Goal: Task Accomplishment & Management: Manage account settings

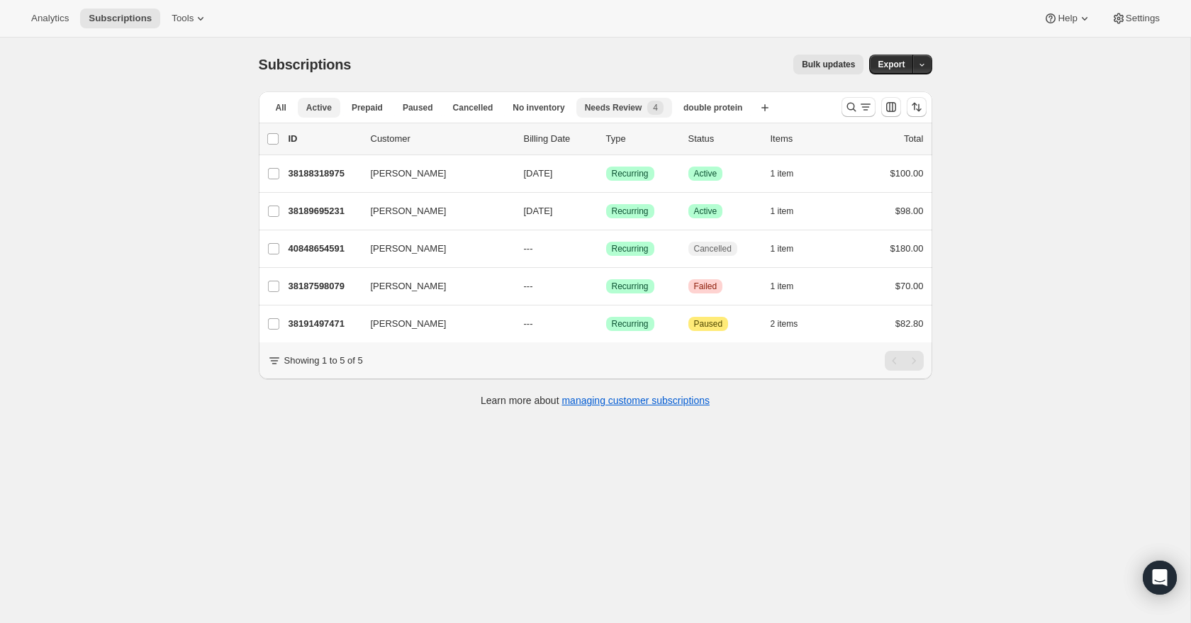
click at [332, 106] on button "Active" at bounding box center [319, 108] width 43 height 20
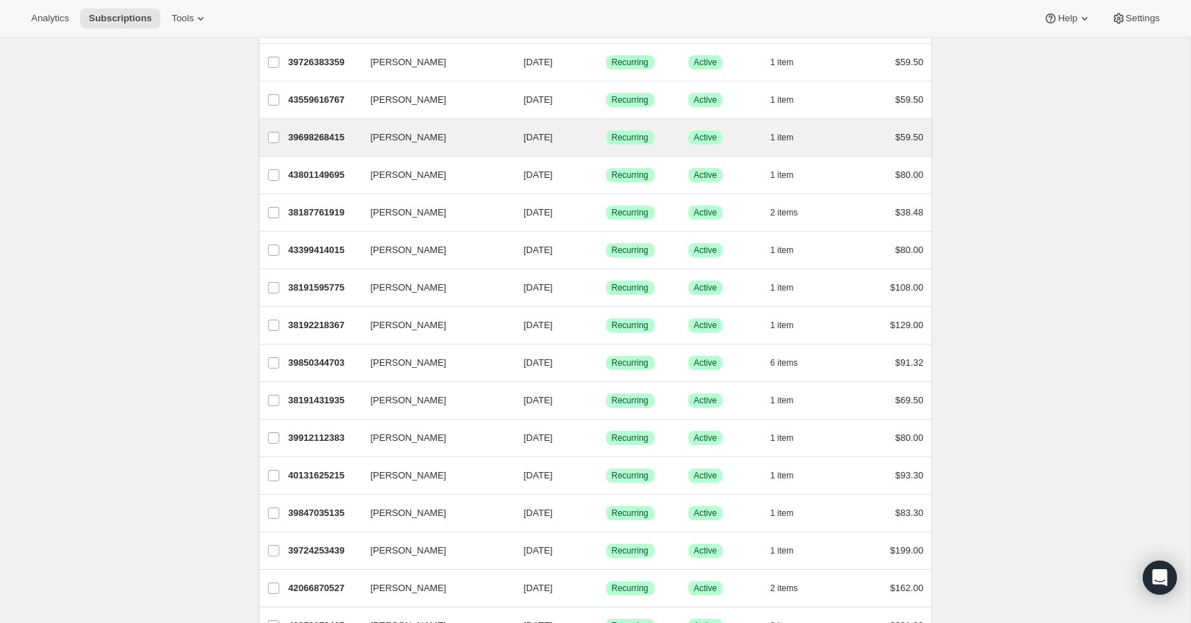
scroll to position [1490, 0]
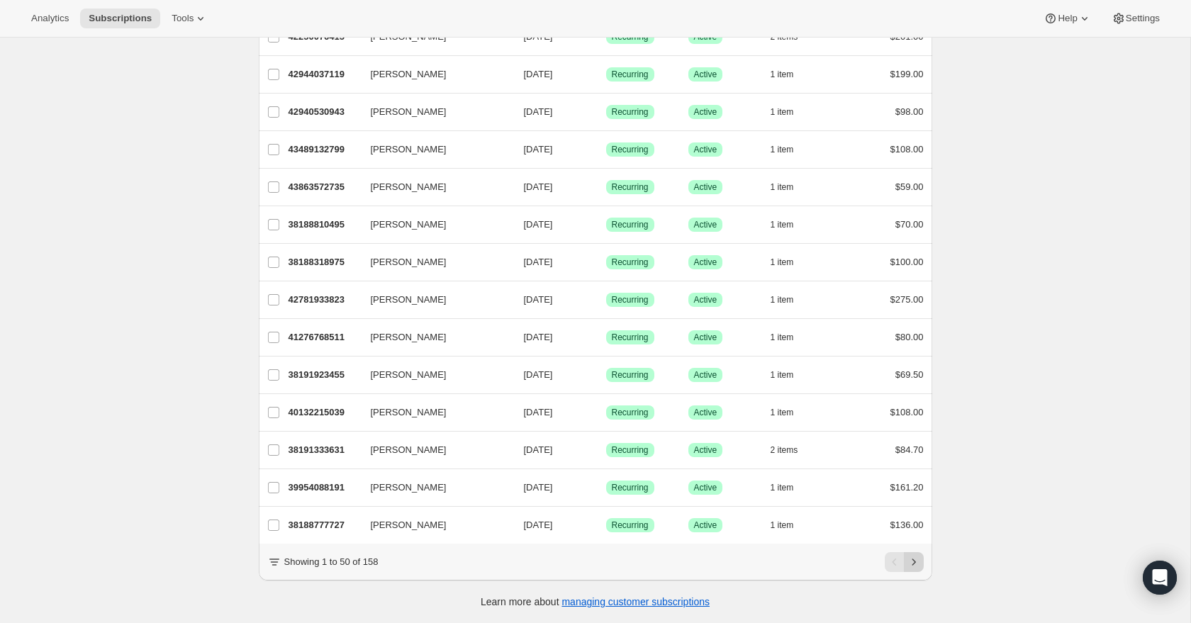
click at [915, 560] on icon "Next" at bounding box center [914, 562] width 14 height 14
click at [920, 562] on button "Next" at bounding box center [914, 562] width 20 height 20
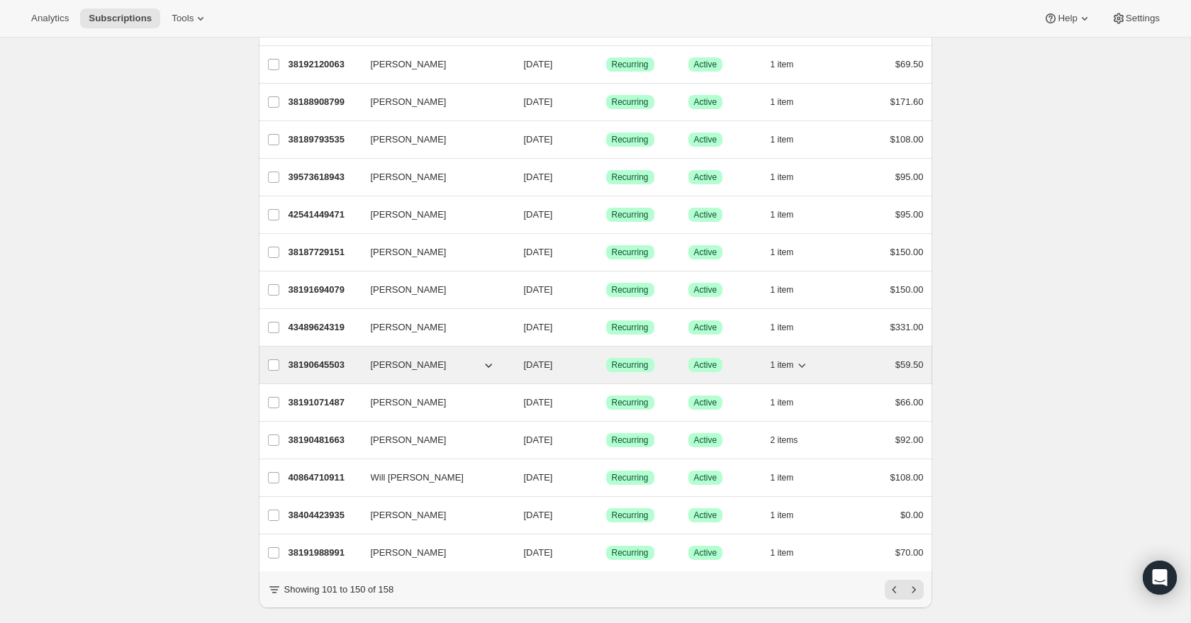
scroll to position [1464, 0]
